Goal: Find contact information: Find contact information

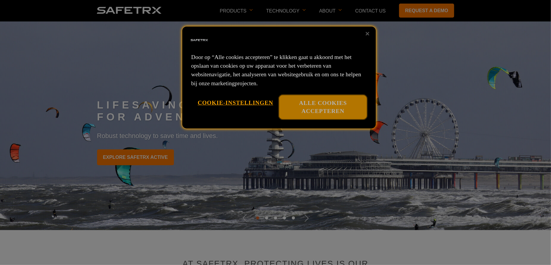
click at [326, 112] on button "Alle cookies accepteren" at bounding box center [323, 107] width 88 height 24
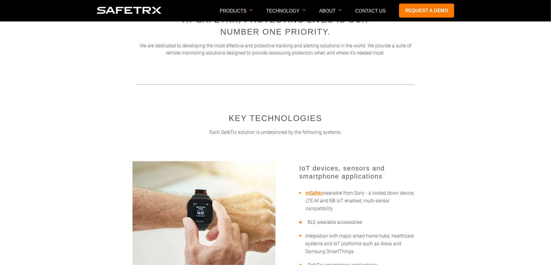
scroll to position [534, 0]
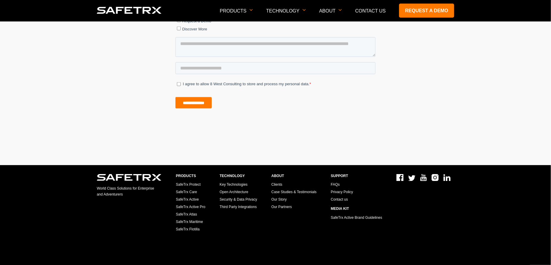
scroll to position [2678, 0]
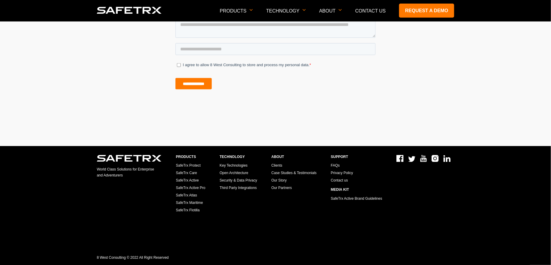
click at [274, 165] on link "Clients" at bounding box center [276, 166] width 11 height 4
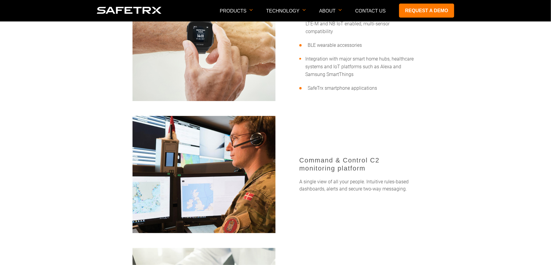
scroll to position [415, 0]
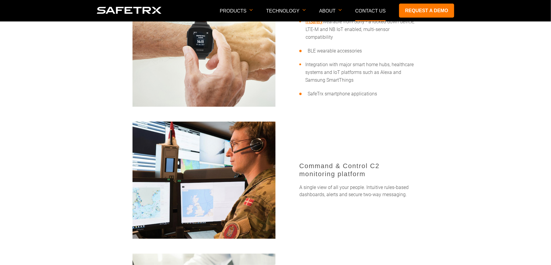
click at [330, 10] on link "Contact Us" at bounding box center [370, 10] width 31 height 5
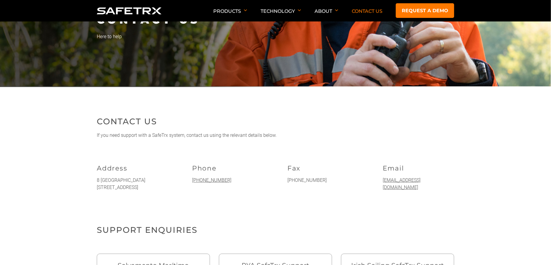
scroll to position [60, 0]
